Goal: Transaction & Acquisition: Purchase product/service

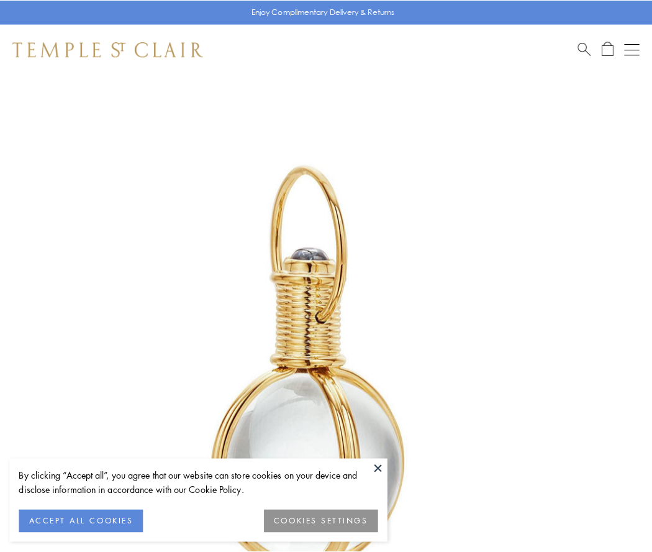
scroll to position [324, 0]
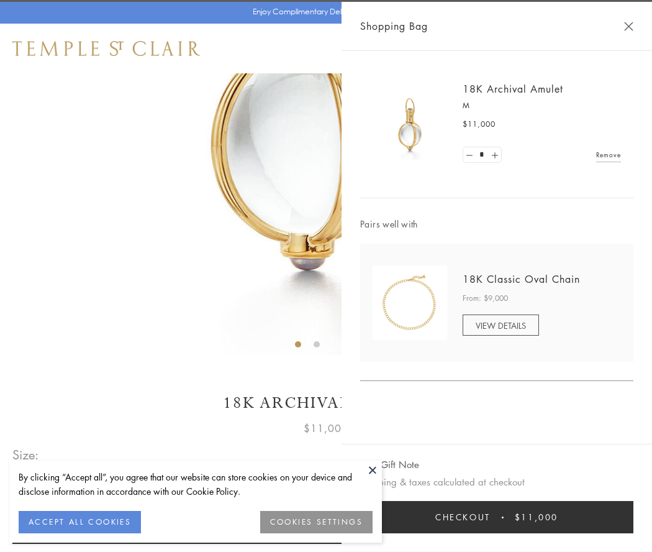
click at [497, 517] on button "Checkout $11,000" at bounding box center [496, 517] width 273 height 32
